Goal: Information Seeking & Learning: Check status

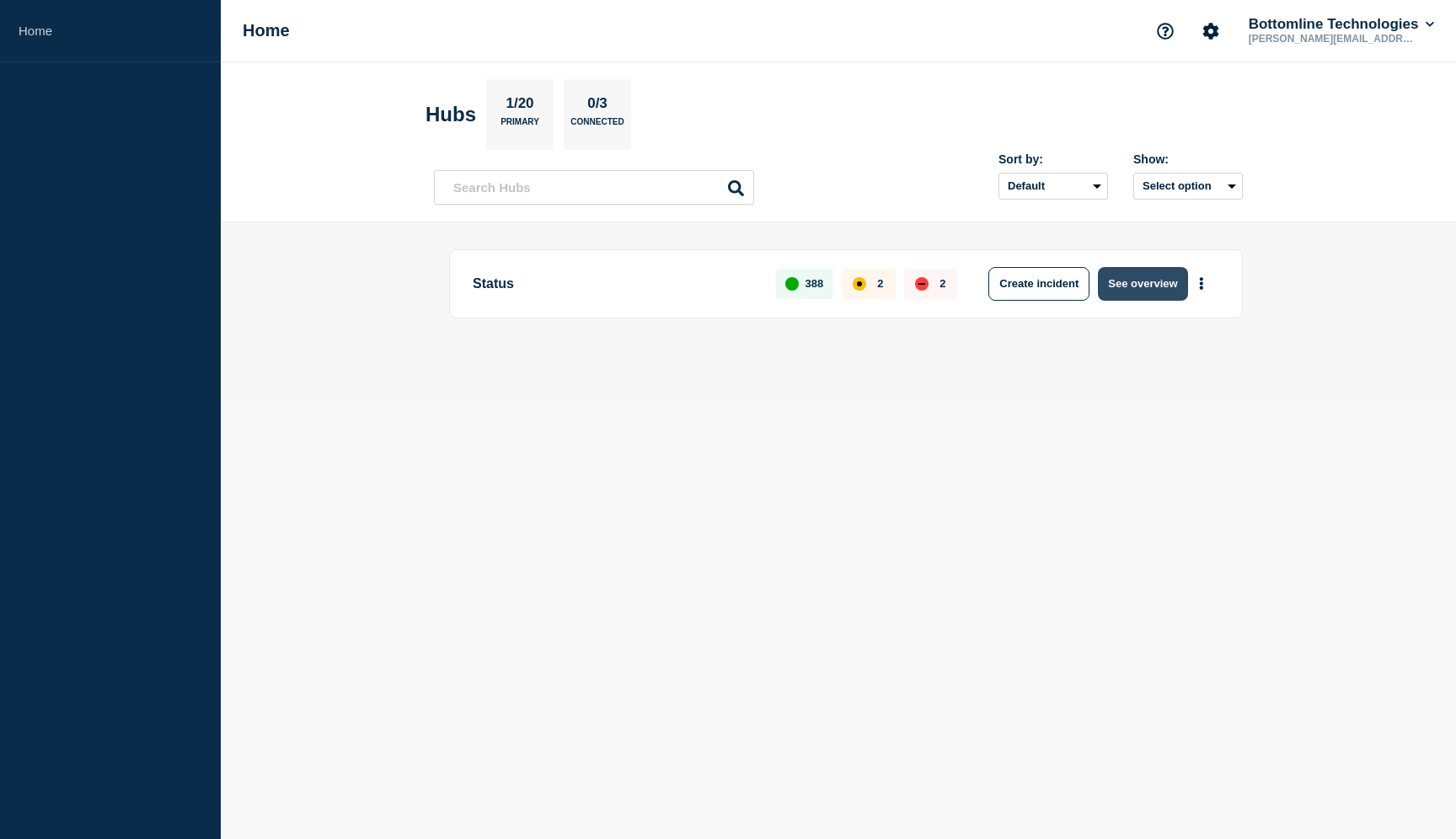
click at [1164, 280] on button "See overview" at bounding box center [1142, 284] width 89 height 34
click at [1149, 282] on button "See overview" at bounding box center [1142, 284] width 89 height 34
click at [1205, 281] on button "More actions" at bounding box center [1201, 283] width 22 height 31
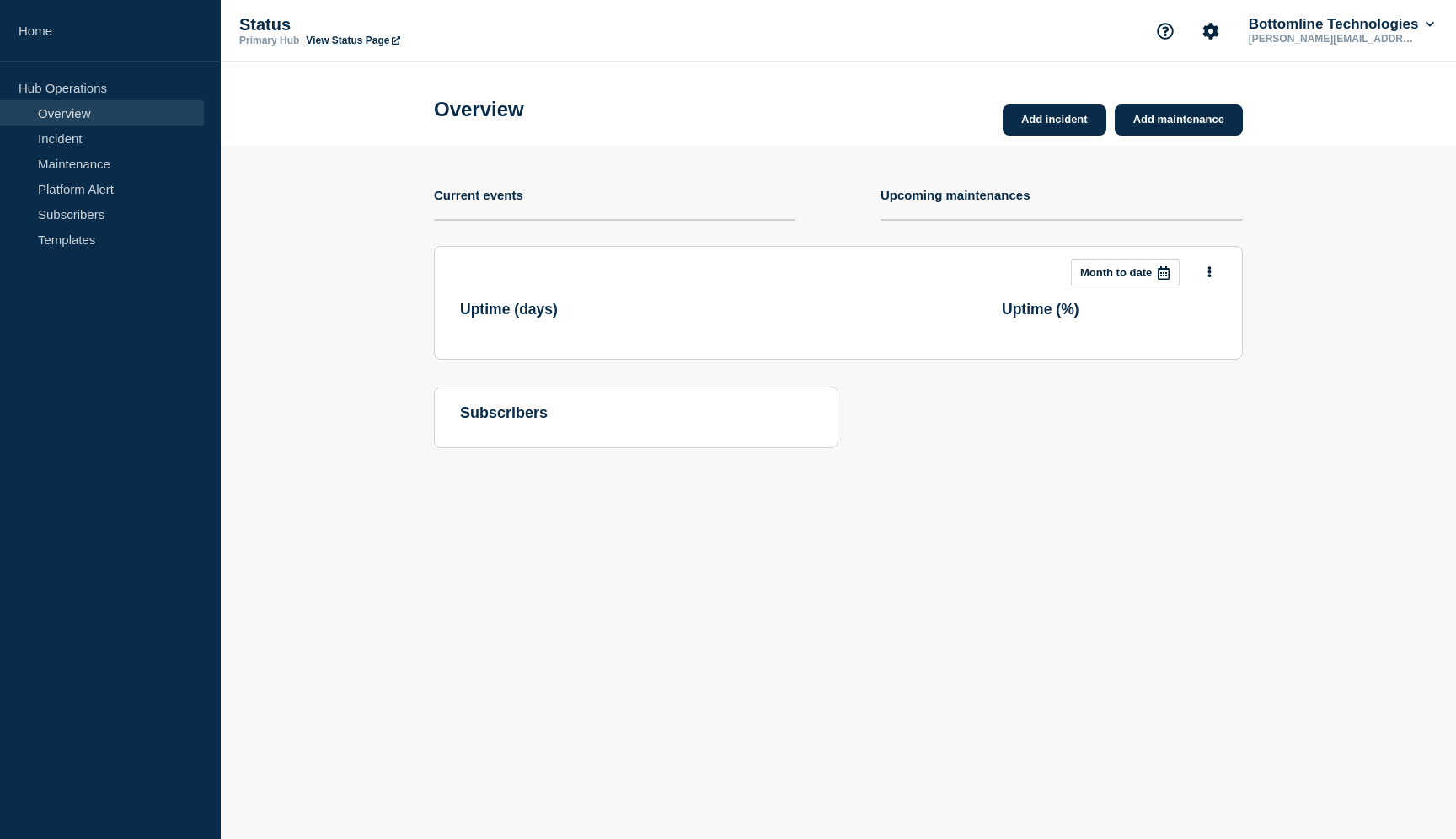
click at [1056, 221] on section at bounding box center [1062, 220] width 363 height 2
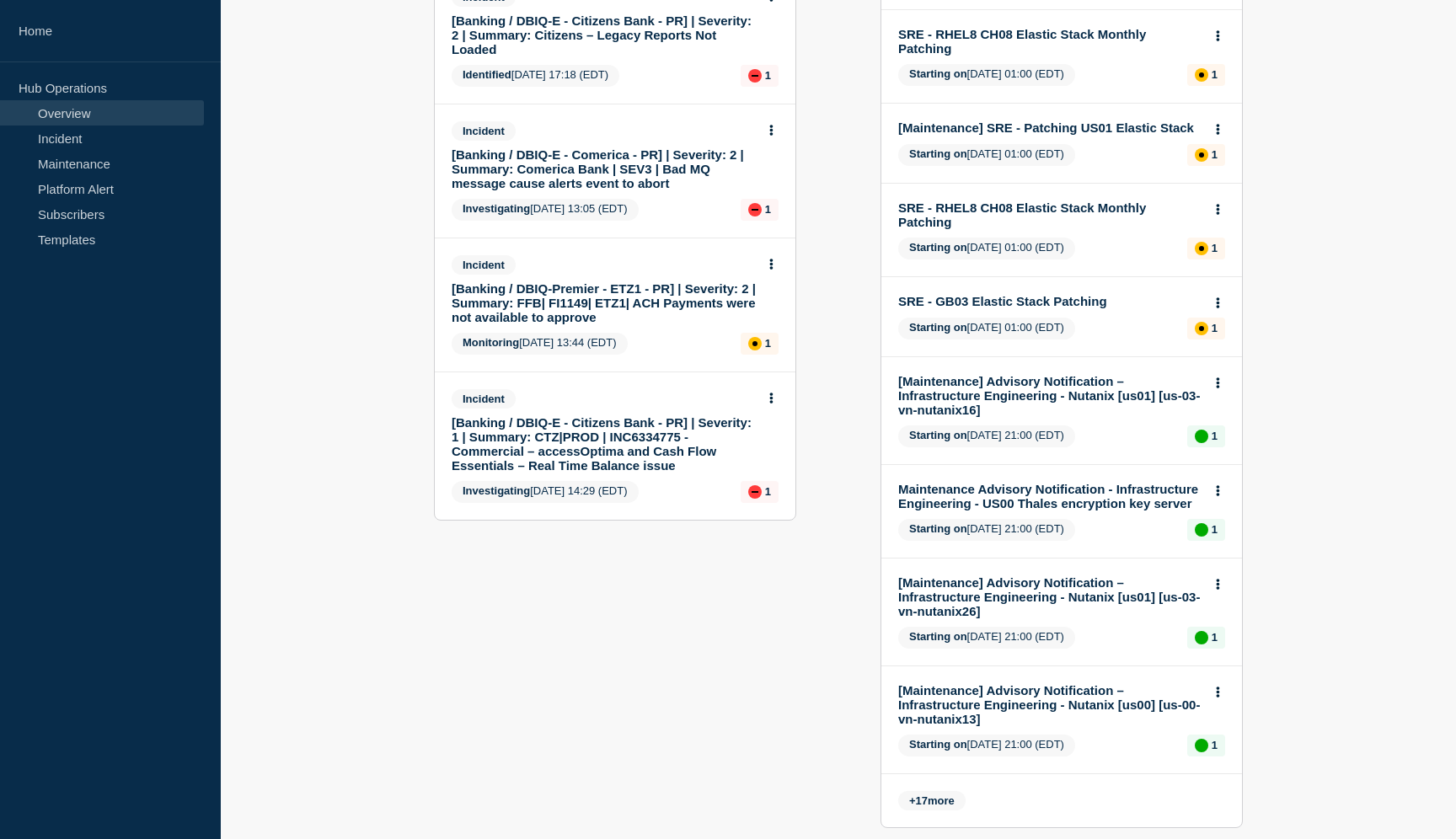
scroll to position [348, 0]
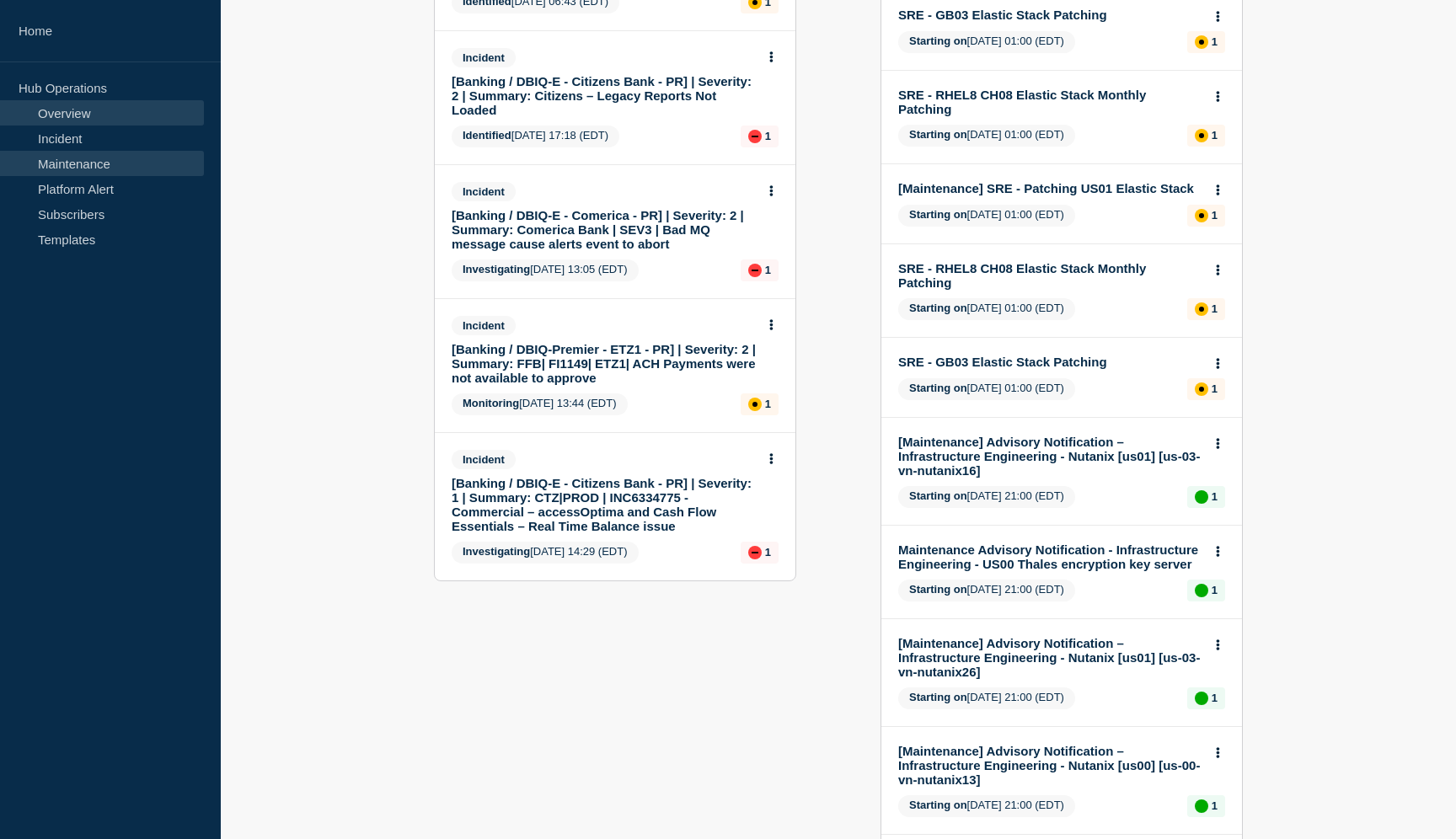
click at [117, 166] on link "Maintenance" at bounding box center [101, 163] width 204 height 26
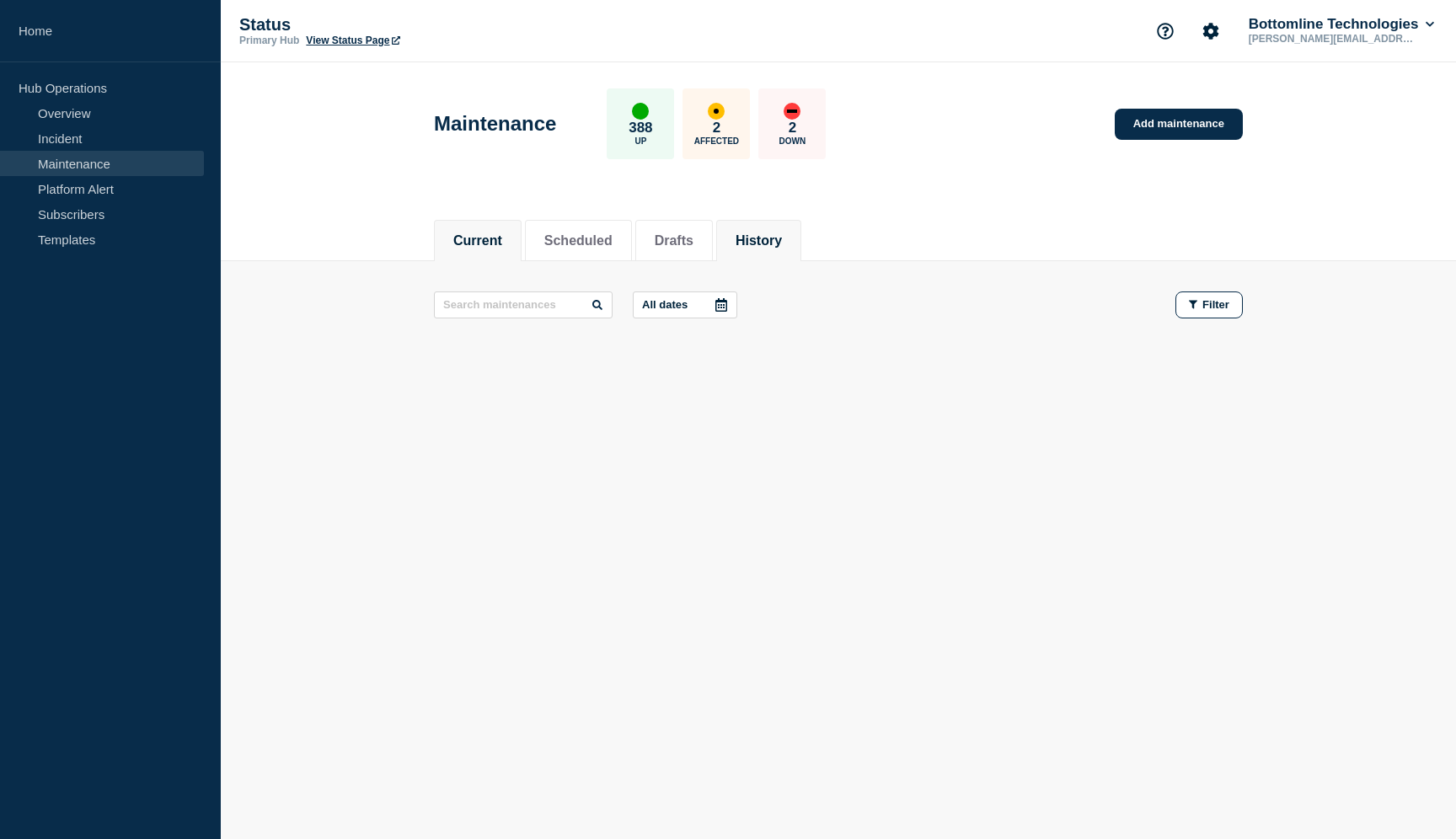
click at [760, 249] on li "History" at bounding box center [759, 241] width 85 height 42
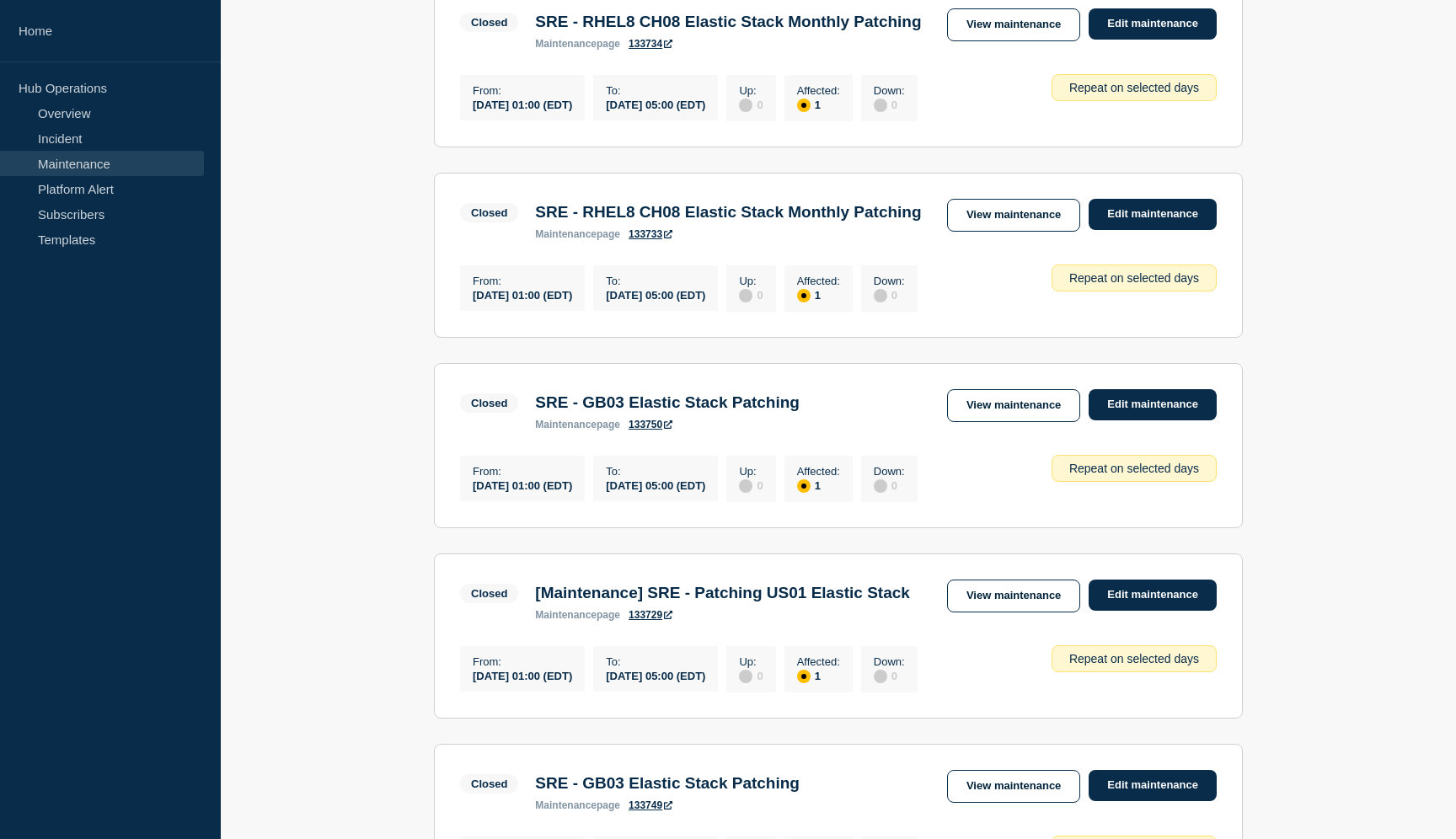
scroll to position [1725, 0]
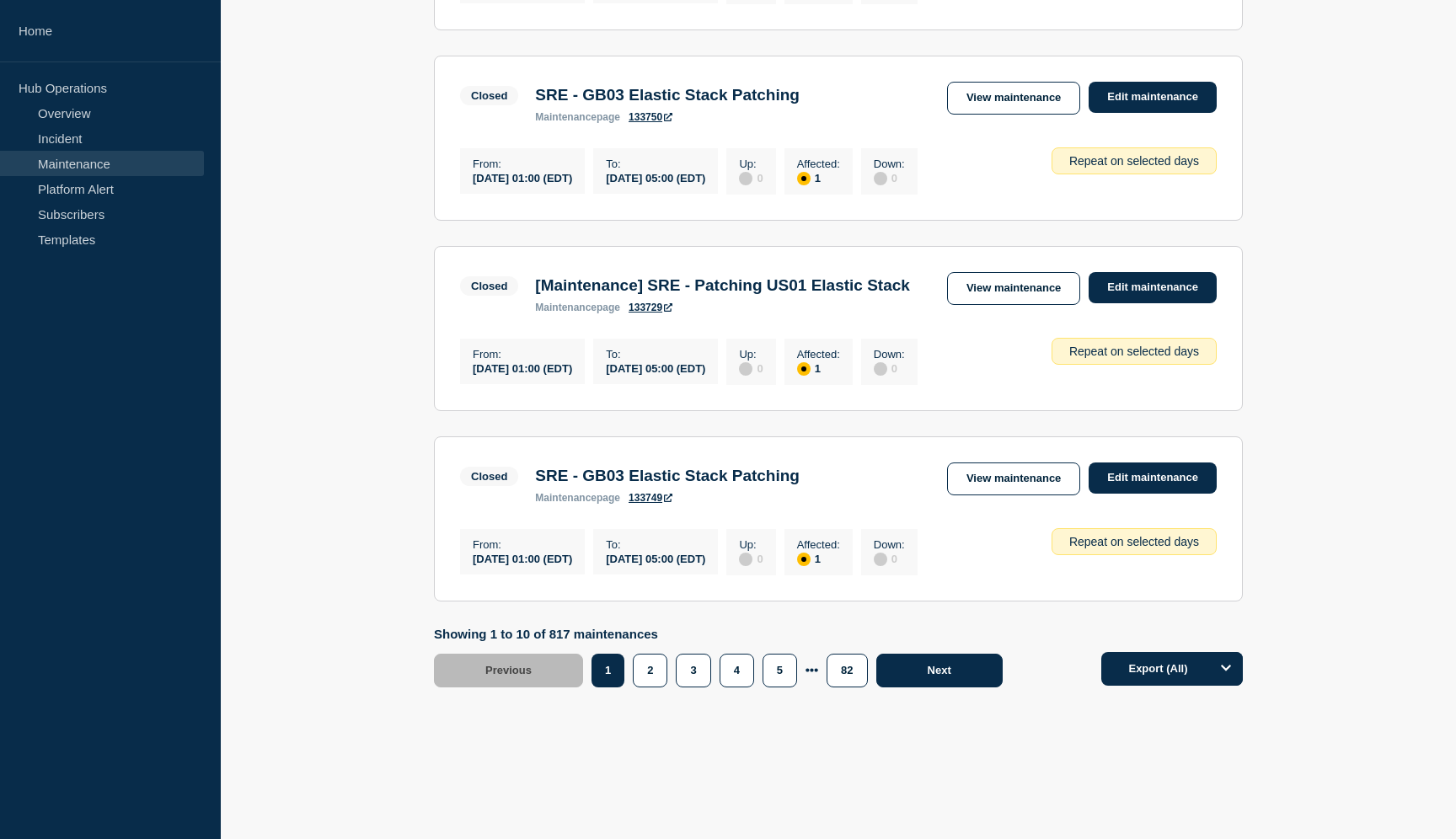
click at [903, 672] on button "Next" at bounding box center [939, 670] width 126 height 34
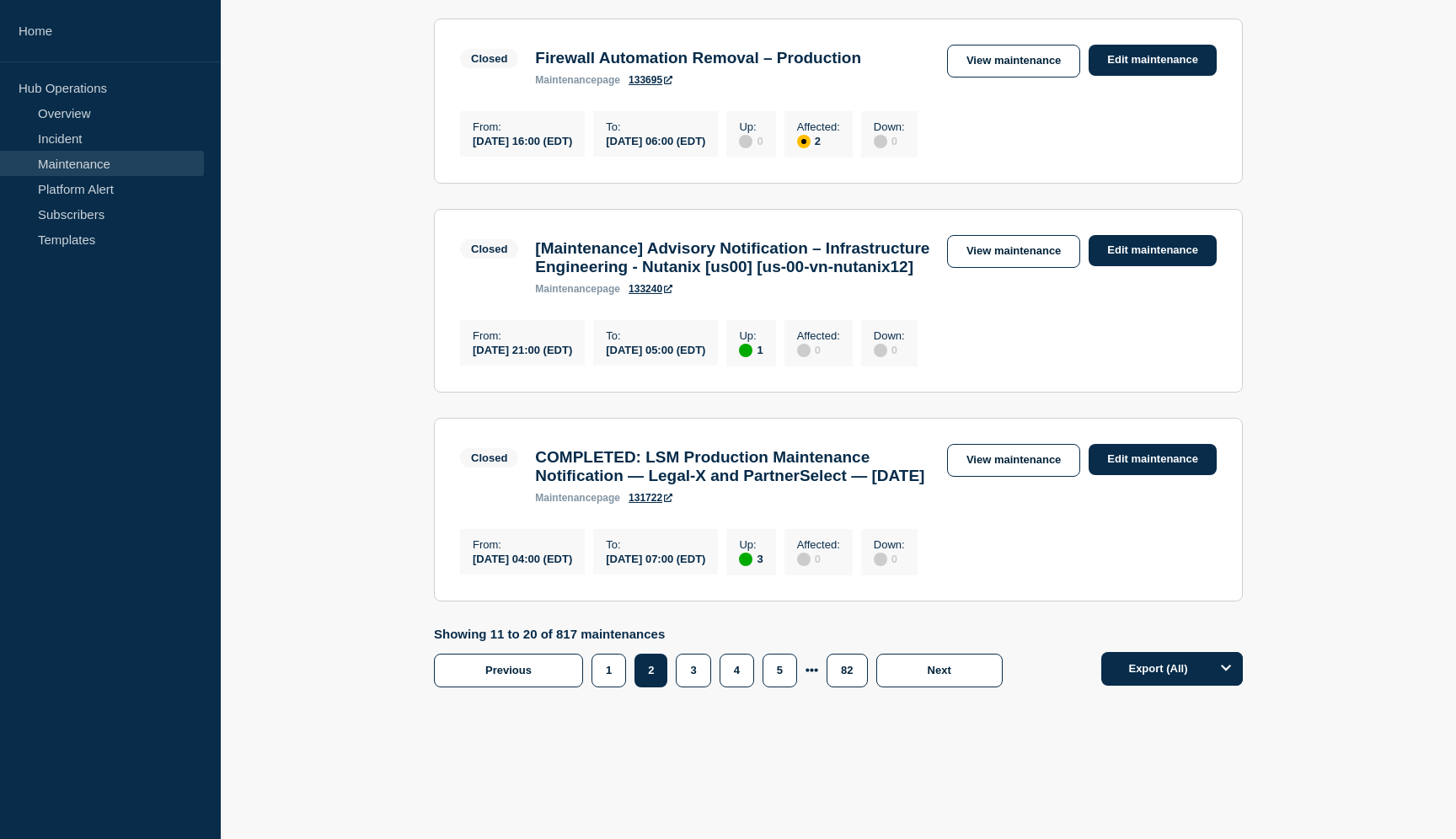
scroll to position [1835, 0]
click at [950, 685] on button "Next" at bounding box center [939, 670] width 126 height 34
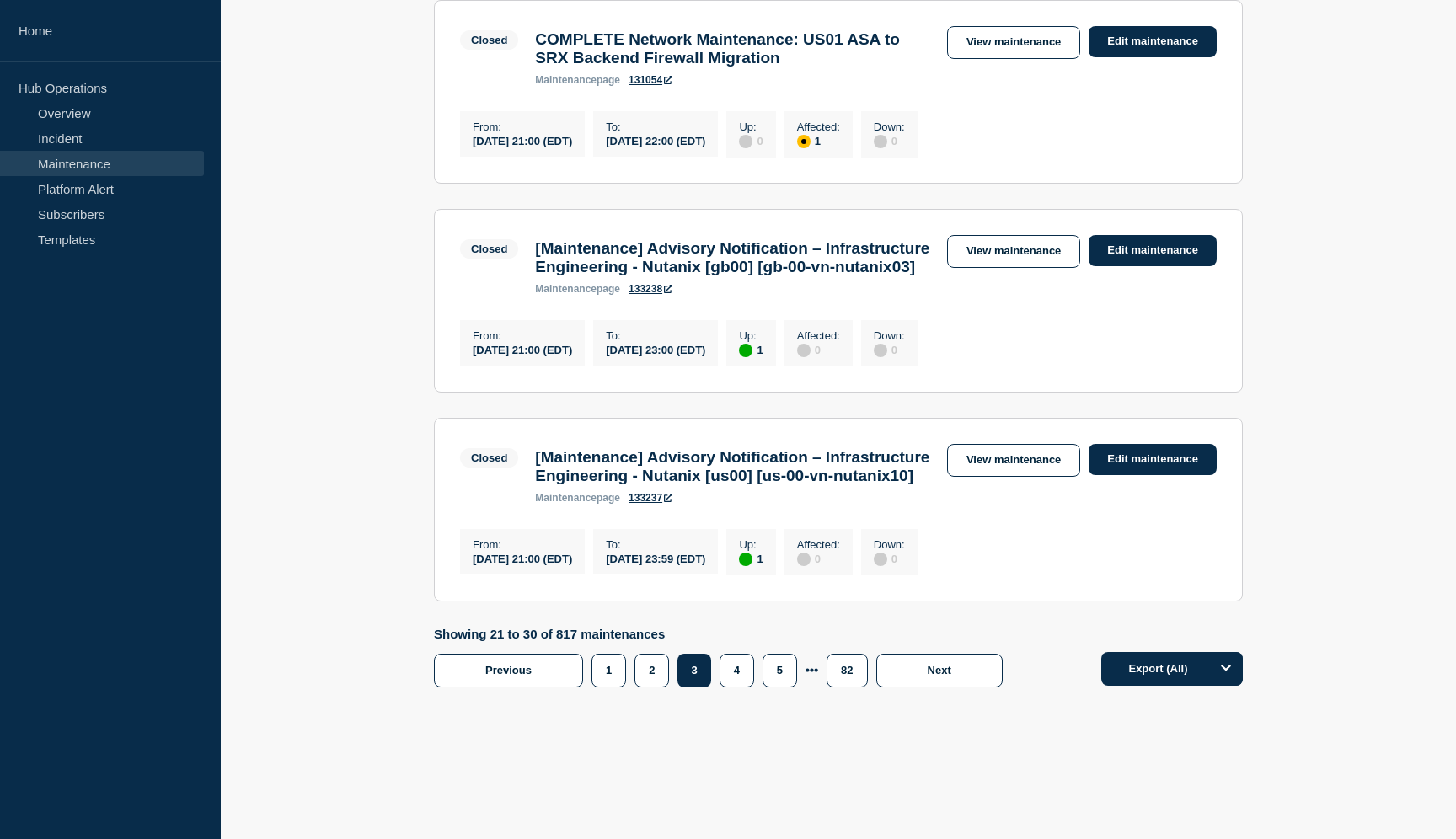
scroll to position [1988, 0]
click at [911, 670] on button "Next" at bounding box center [939, 670] width 126 height 34
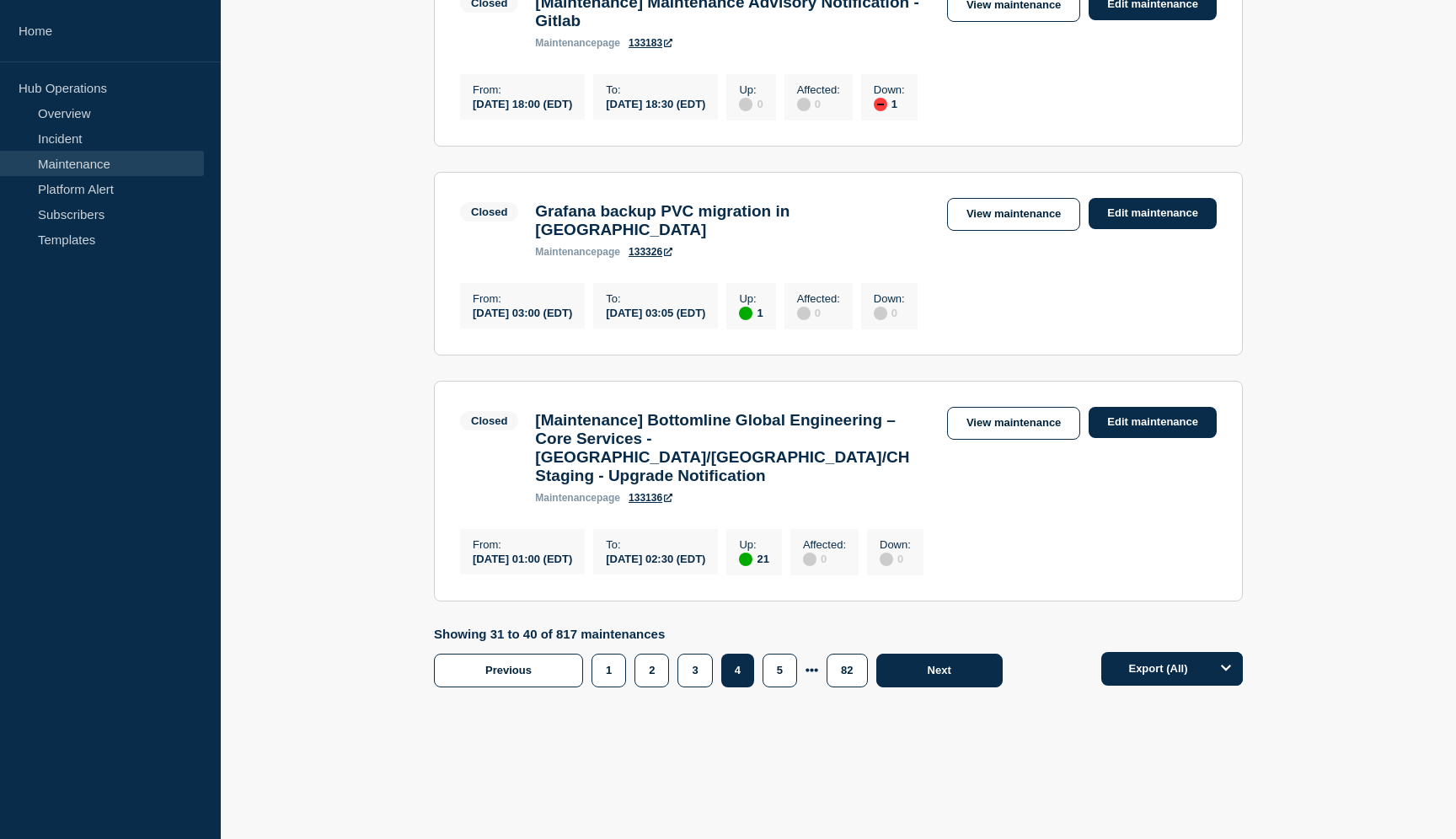
click at [950, 660] on button "Next" at bounding box center [939, 670] width 126 height 34
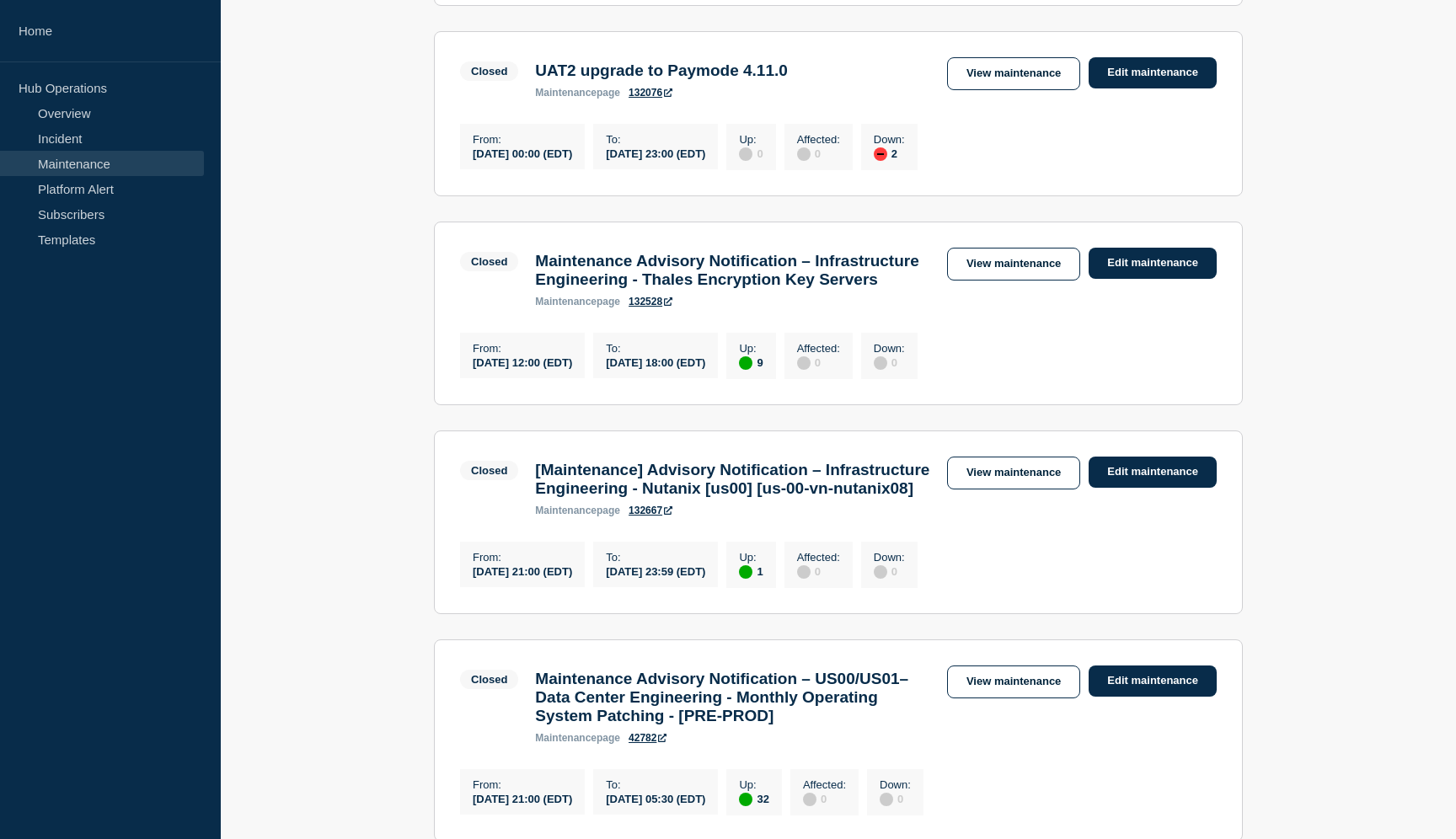
scroll to position [2054, 0]
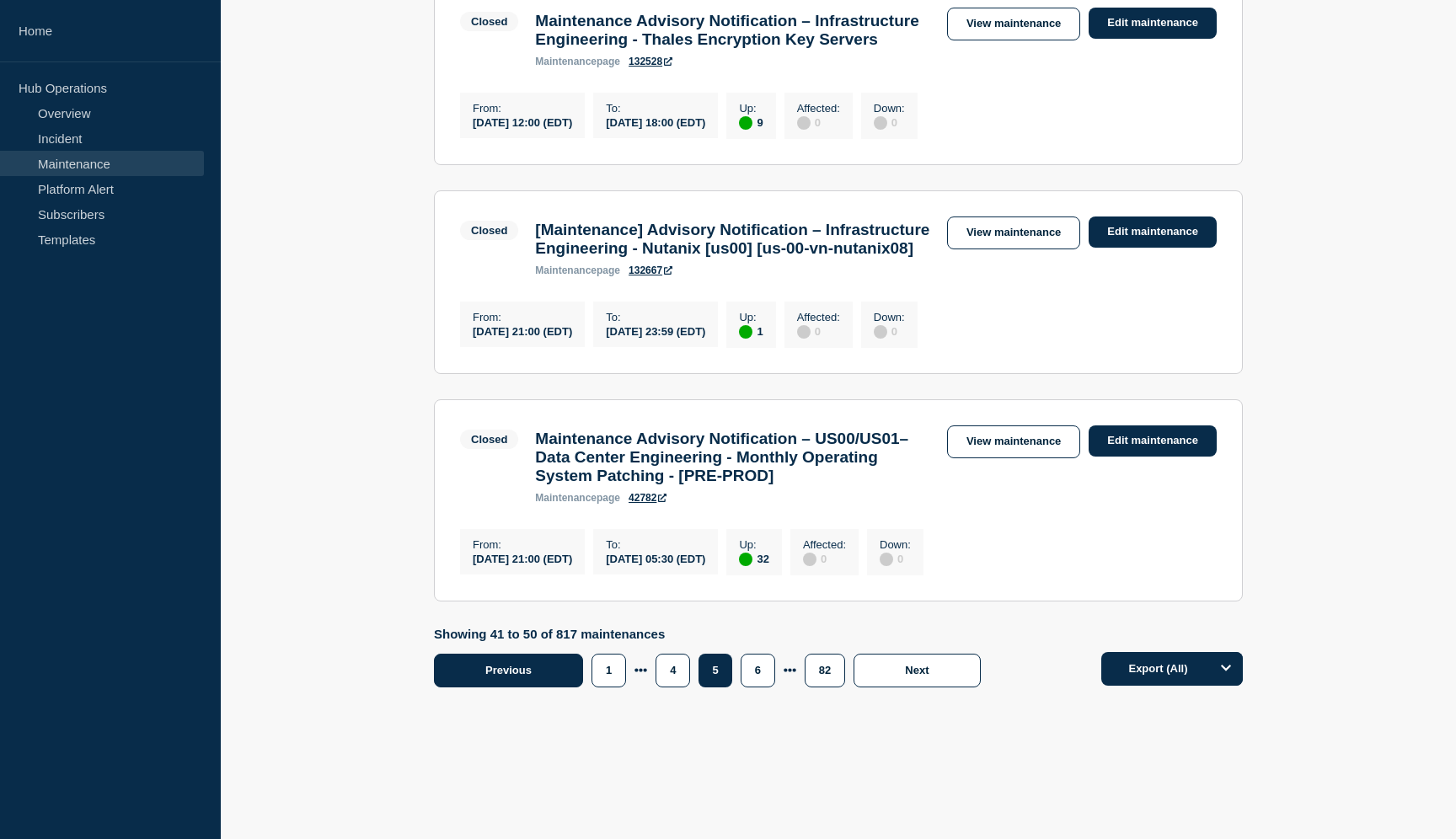
click at [540, 675] on button "Previous" at bounding box center [508, 670] width 149 height 34
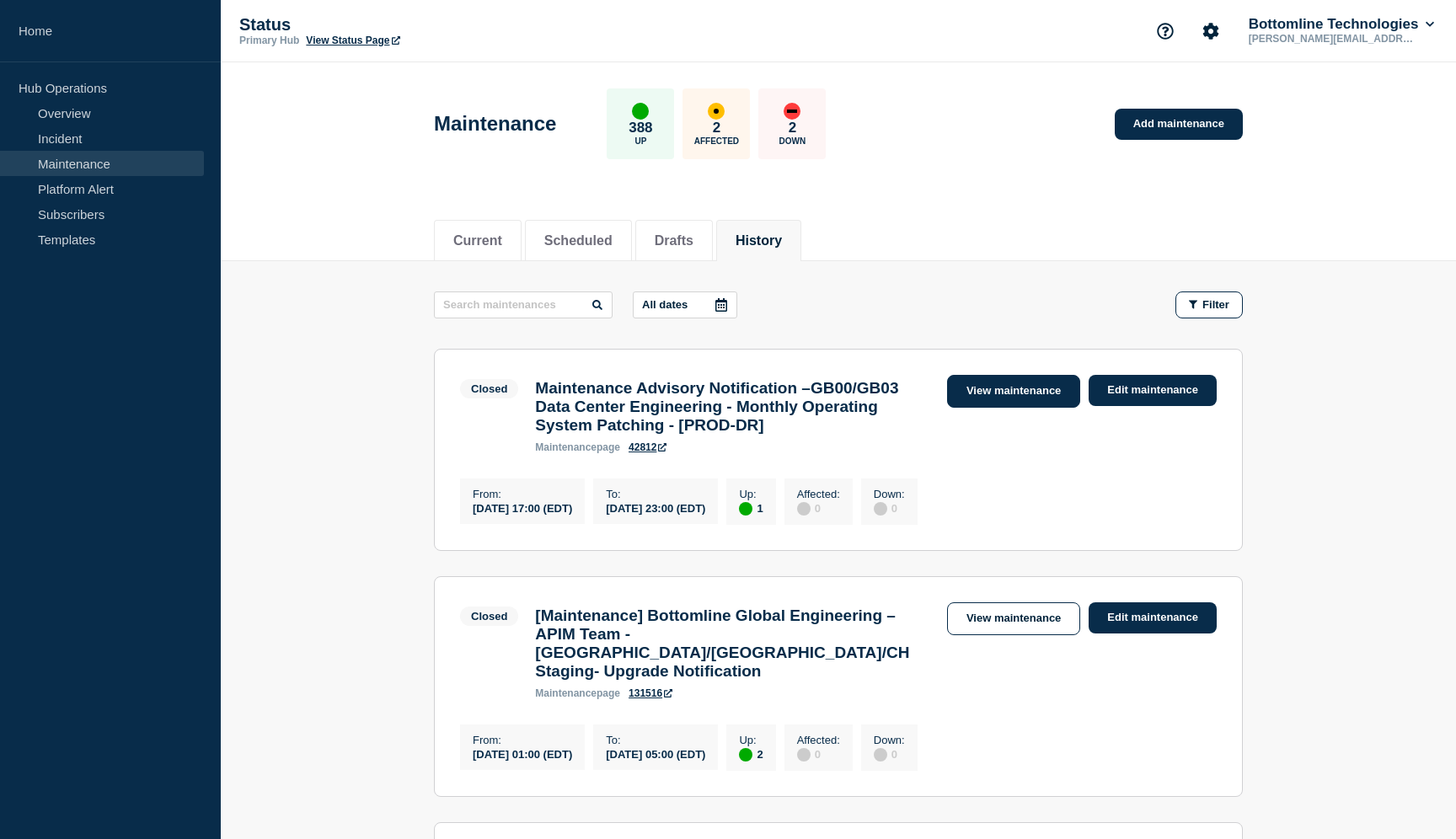
click at [980, 401] on link "View maintenance" at bounding box center [1014, 391] width 134 height 33
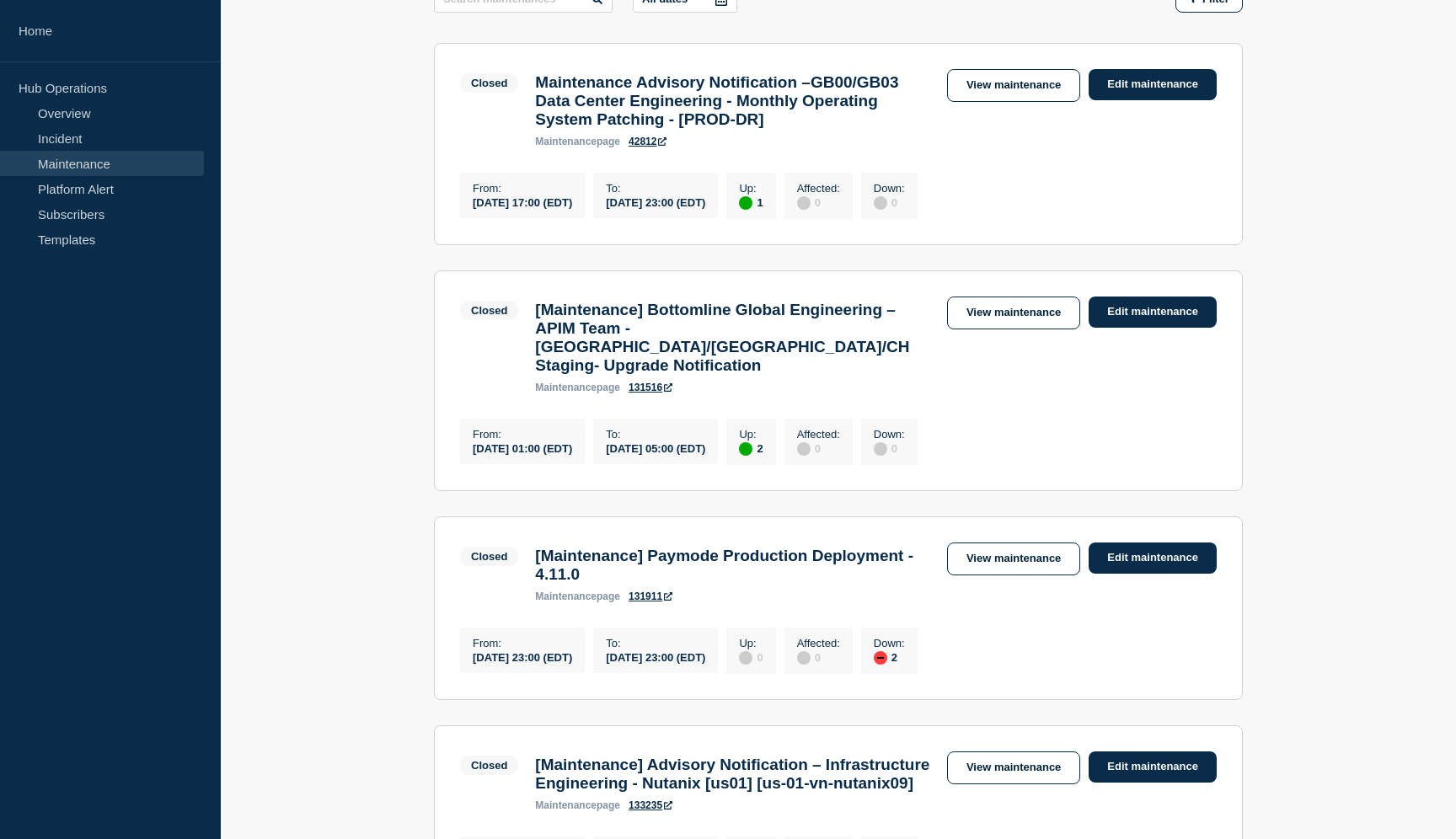
scroll to position [429, 0]
